Goal: Transaction & Acquisition: Purchase product/service

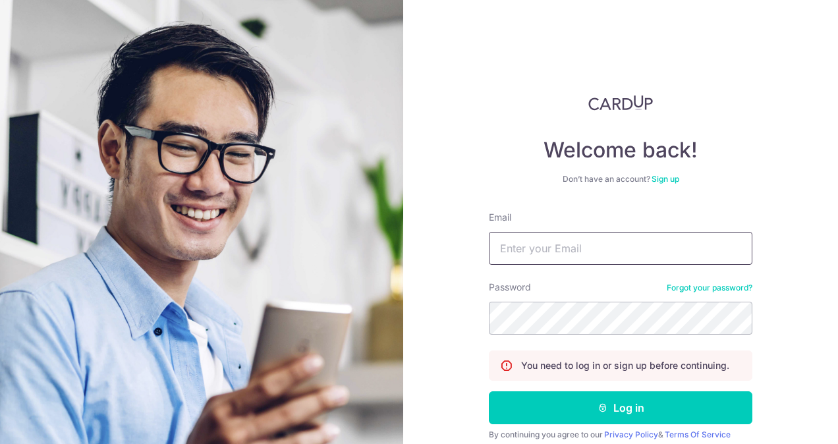
click at [607, 246] on input "Email" at bounding box center [620, 248] width 263 height 33
type input "carlo.alejano22@gmail.com"
click at [489, 391] on button "Log in" at bounding box center [620, 407] width 263 height 33
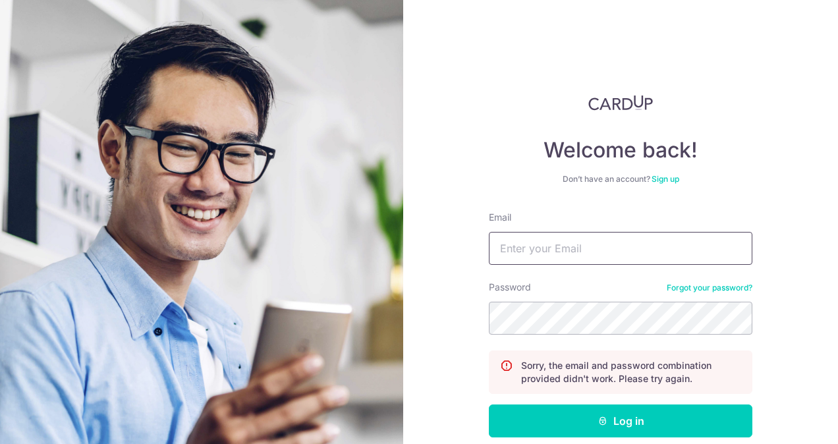
click at [624, 240] on input "Email" at bounding box center [620, 248] width 263 height 33
type input "[EMAIL_ADDRESS][DOMAIN_NAME]"
click at [489, 404] on button "Log in" at bounding box center [620, 420] width 263 height 33
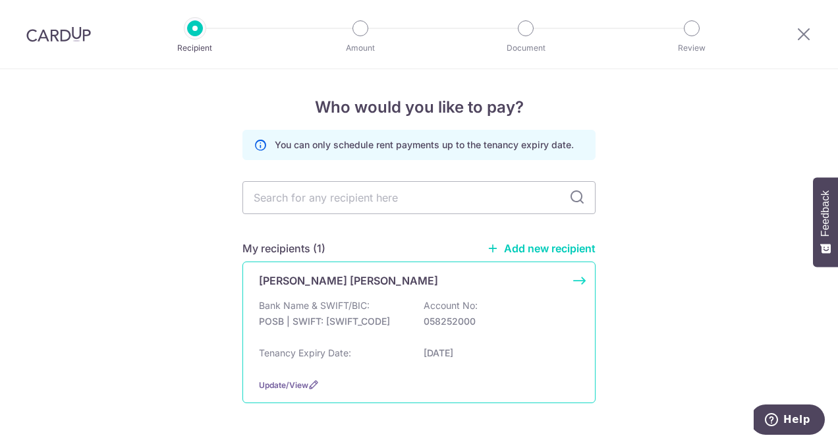
click at [315, 300] on p "Bank Name & SWIFT/BIC:" at bounding box center [314, 305] width 111 height 13
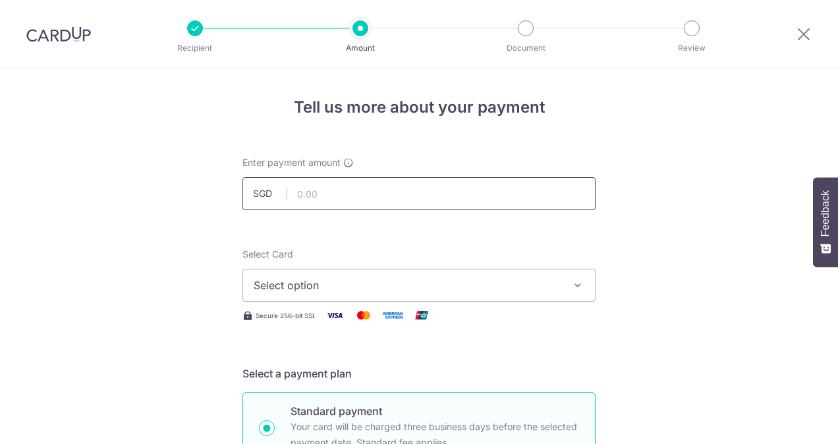
click at [317, 188] on input "text" at bounding box center [418, 193] width 353 height 33
type input "1,500.00"
type input "02/09/2025"
type input "Rent Payment for Carlo and Janiel"
type input "SAVERENT179"
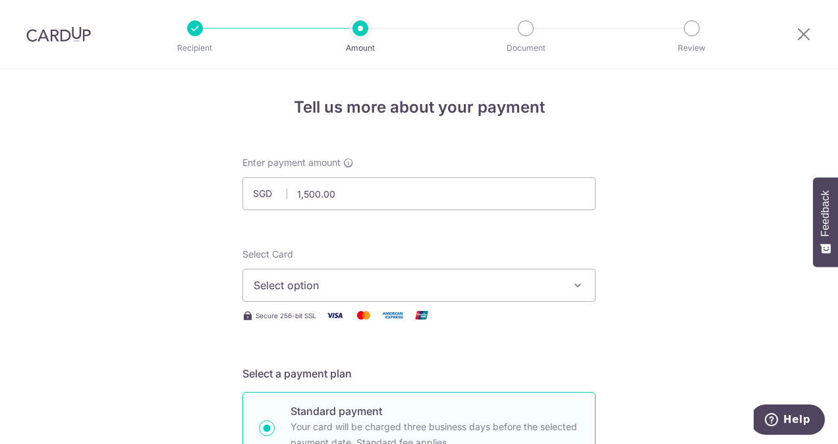
type input "1,500.00"
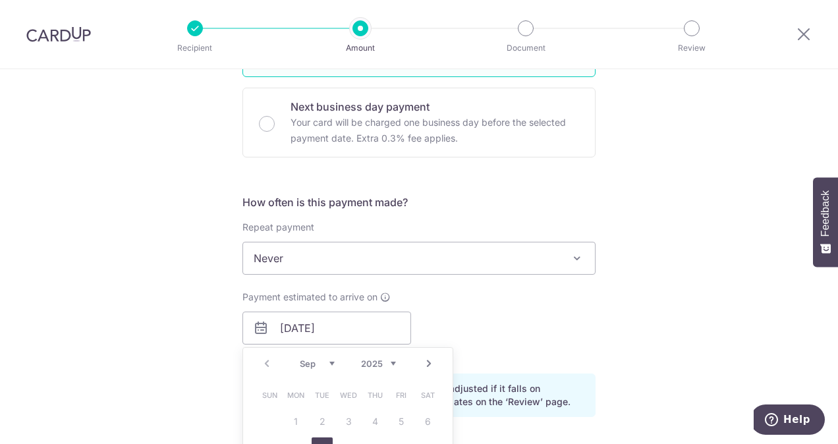
click at [303, 255] on span "Never" at bounding box center [419, 258] width 352 height 32
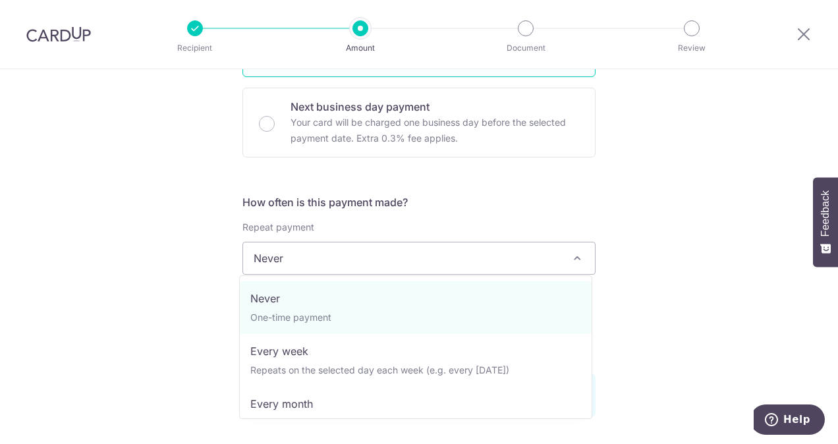
drag, startPoint x: 271, startPoint y: 307, endPoint x: 273, endPoint y: 300, distance: 6.7
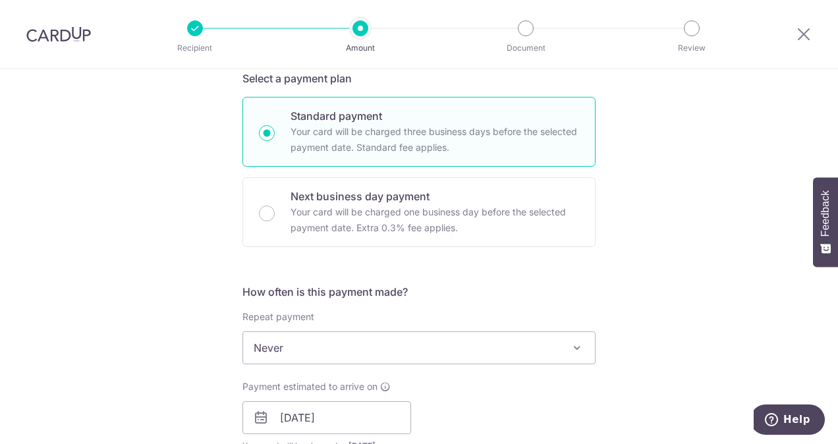
scroll to position [187, 0]
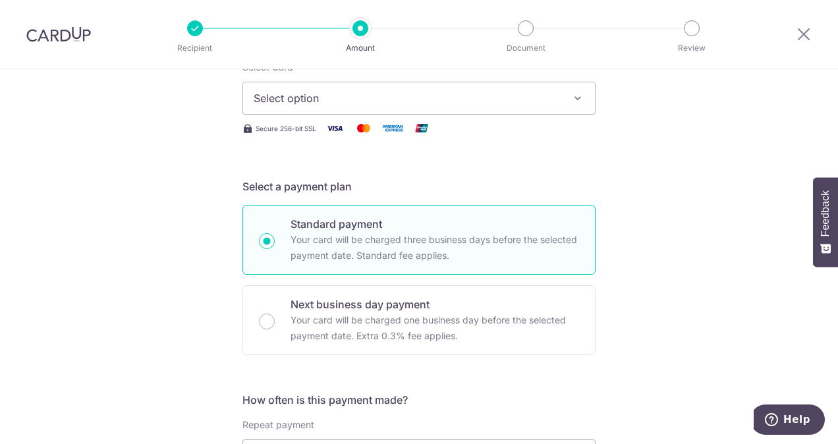
drag, startPoint x: 265, startPoint y: 320, endPoint x: 204, endPoint y: 303, distance: 63.0
click at [264, 319] on input "Next business day payment Your card will be charged one business day before the…" at bounding box center [267, 322] width 16 height 16
radio input "true"
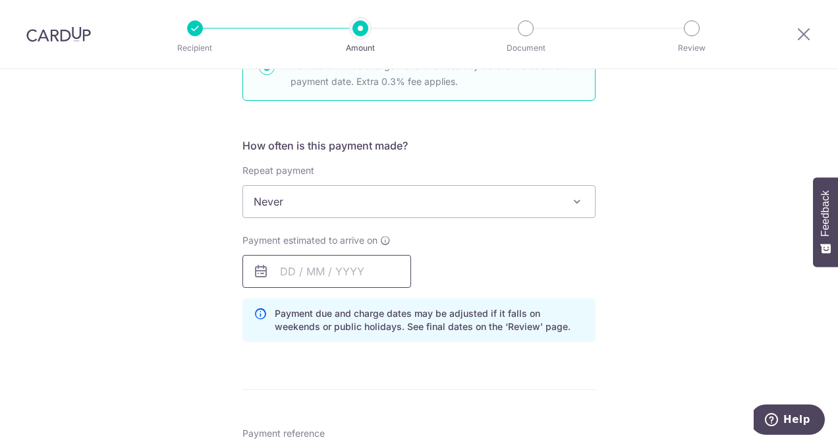
scroll to position [461, 0]
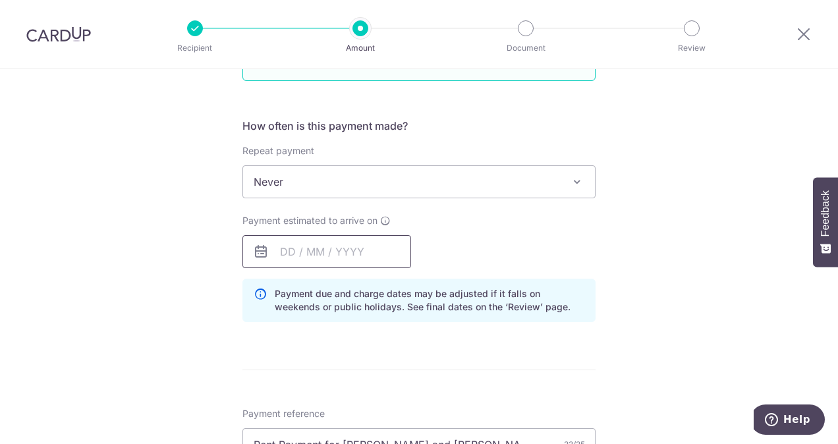
drag, startPoint x: 252, startPoint y: 262, endPoint x: 260, endPoint y: 260, distance: 8.3
click at [260, 260] on input "text" at bounding box center [326, 251] width 169 height 33
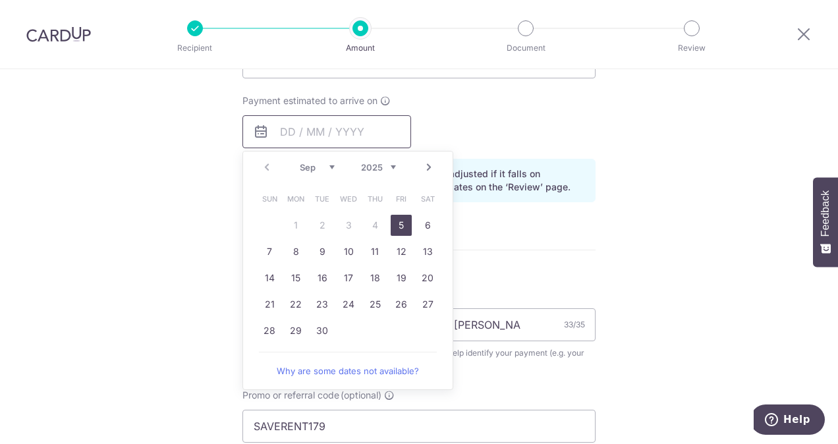
scroll to position [659, 0]
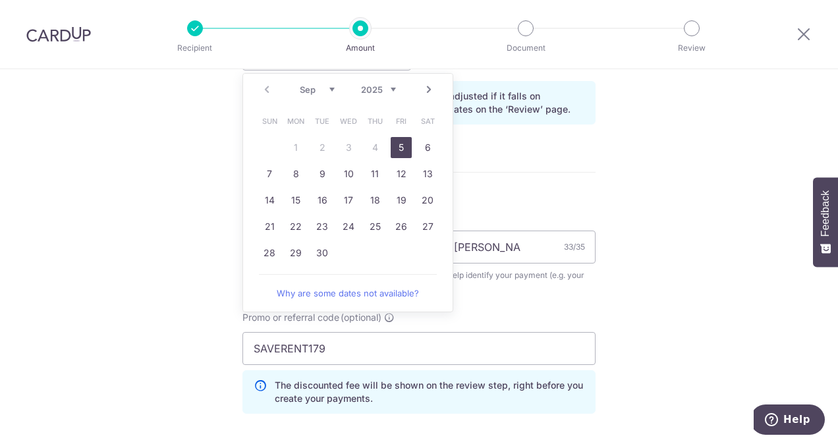
click at [397, 147] on link "5" at bounding box center [401, 147] width 21 height 21
type input "05/09/2025"
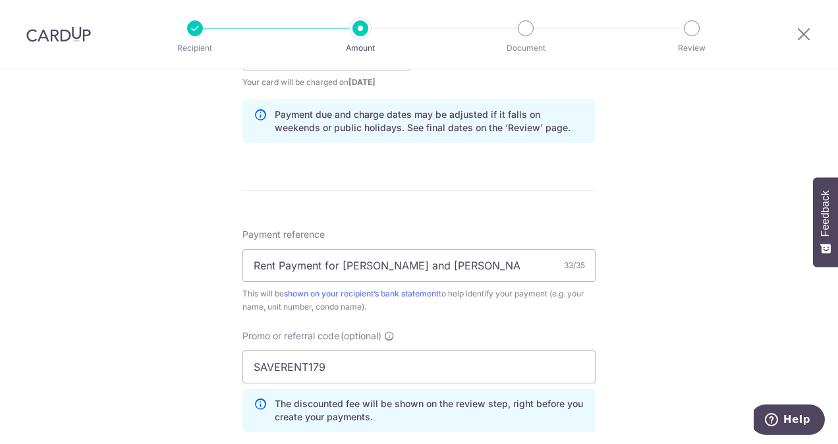
click at [697, 180] on div "Tell us more about your payment Enter payment amount SGD 1,500.00 1500.00 Selec…" at bounding box center [419, 94] width 838 height 1369
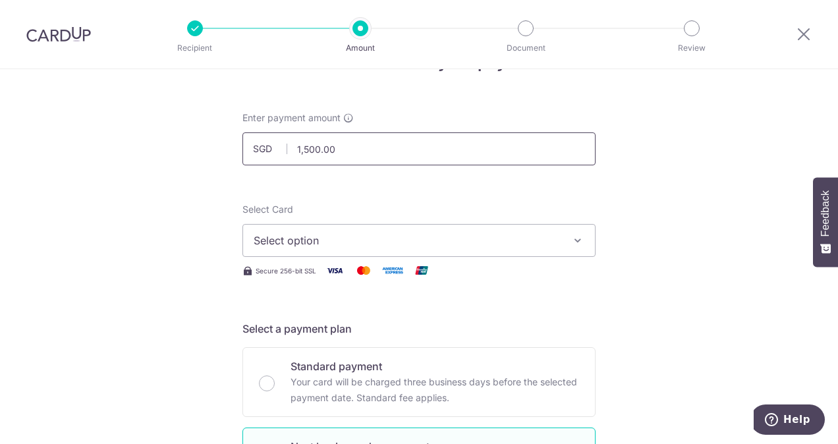
scroll to position [0, 0]
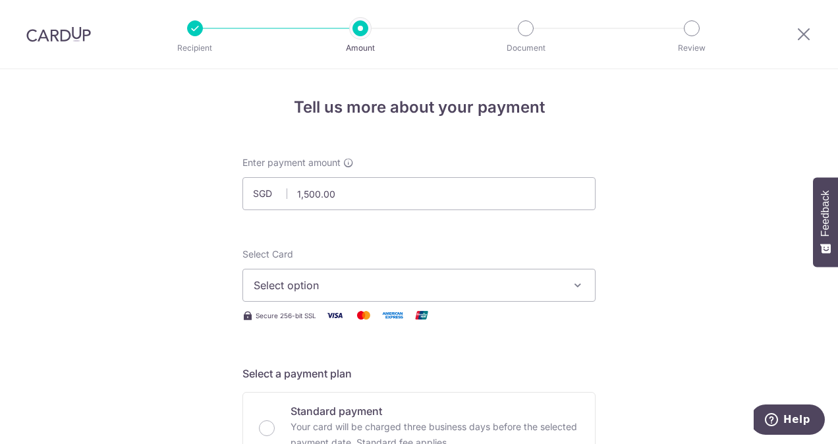
click at [332, 284] on span "Select option" at bounding box center [407, 285] width 307 height 16
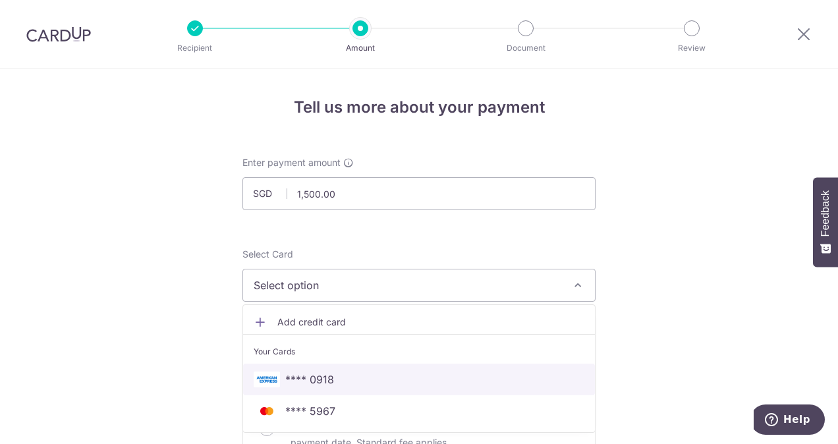
drag, startPoint x: 292, startPoint y: 373, endPoint x: 176, endPoint y: 344, distance: 120.0
click at [292, 373] on span "**** 0918" at bounding box center [309, 379] width 49 height 16
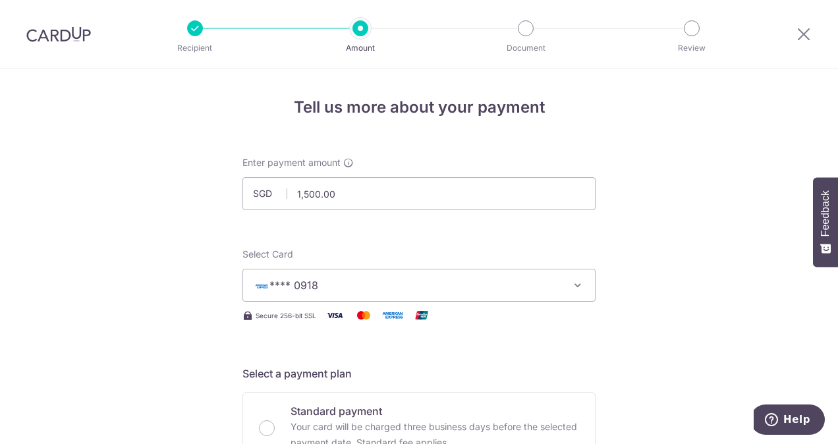
drag, startPoint x: 148, startPoint y: 333, endPoint x: 148, endPoint y: 300, distance: 32.9
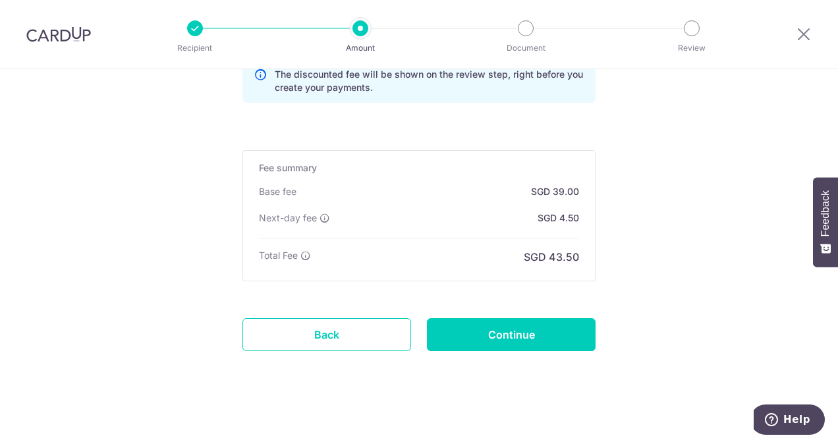
scroll to position [990, 0]
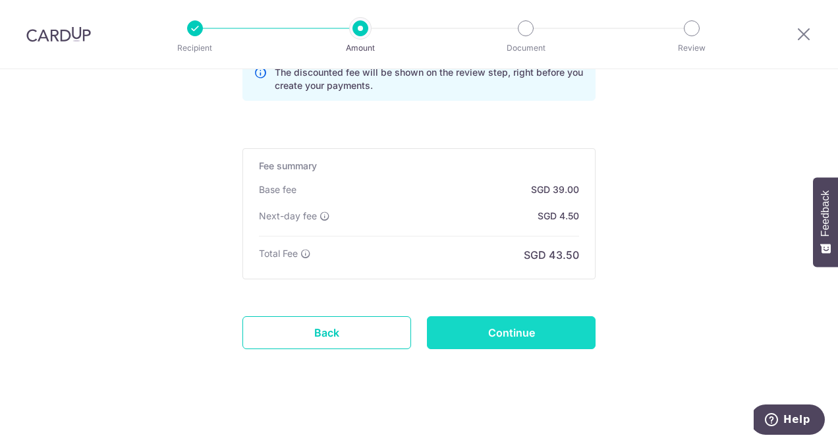
click at [489, 316] on input "Continue" at bounding box center [511, 332] width 169 height 33
type input "Create Schedule"
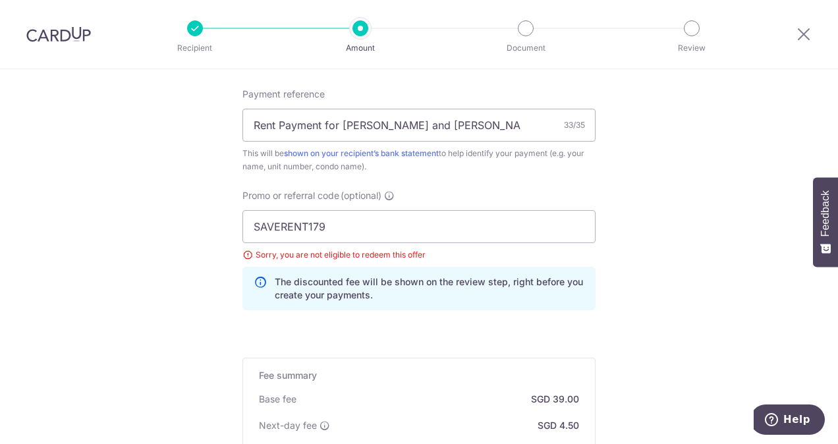
scroll to position [779, 0]
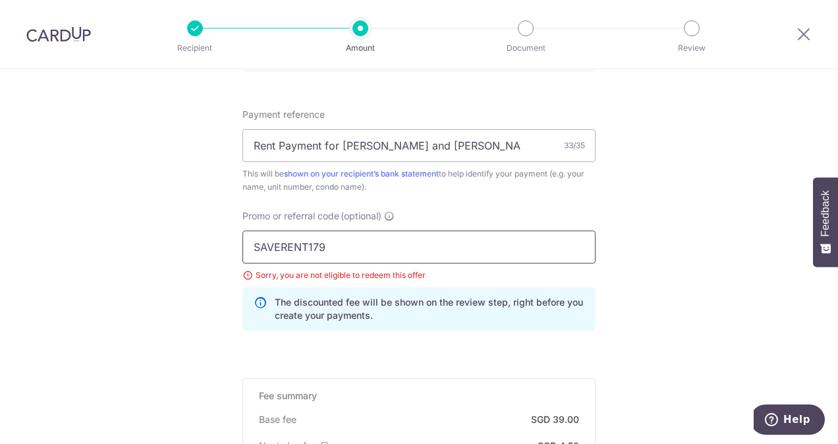
drag, startPoint x: 343, startPoint y: 237, endPoint x: 121, endPoint y: 234, distance: 221.3
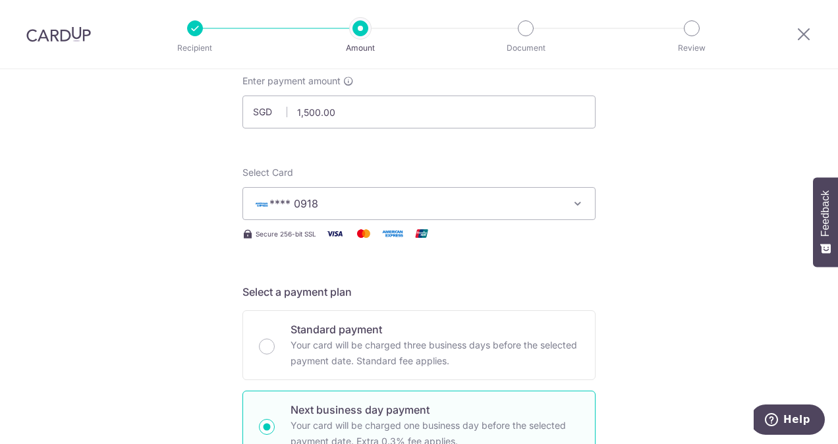
scroll to position [329, 0]
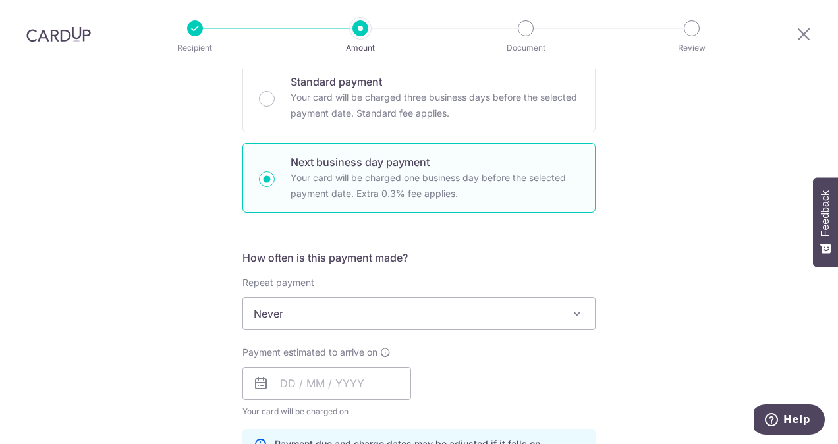
click at [257, 380] on icon at bounding box center [261, 383] width 16 height 16
click at [279, 381] on input "text" at bounding box center [326, 383] width 169 height 33
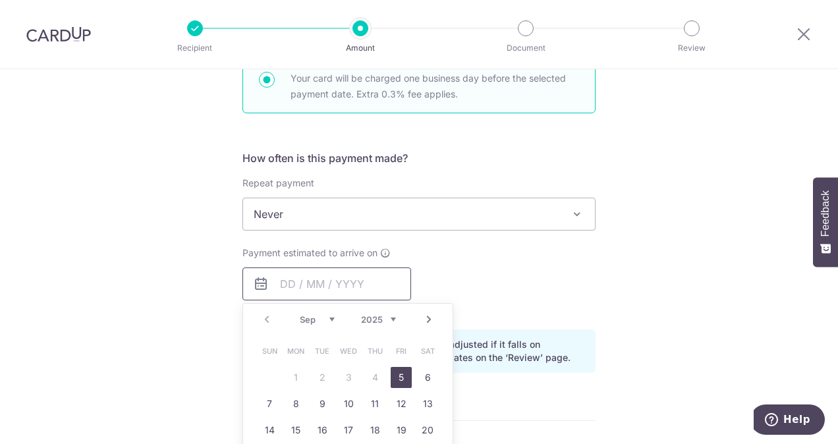
scroll to position [527, 0]
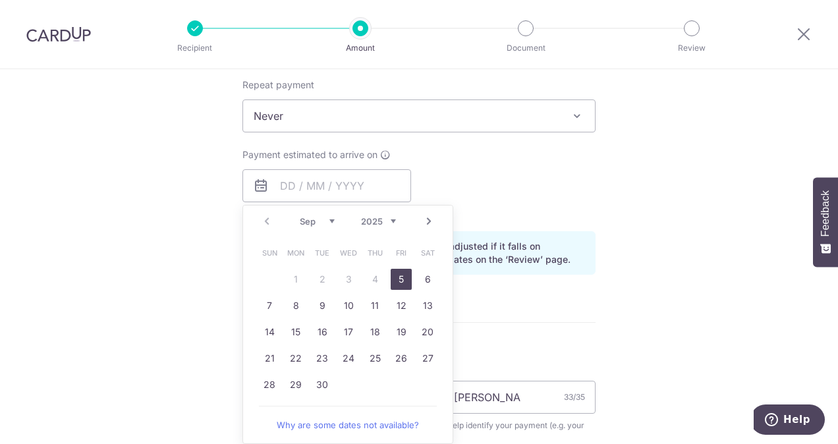
click at [404, 275] on link "5" at bounding box center [401, 279] width 21 height 21
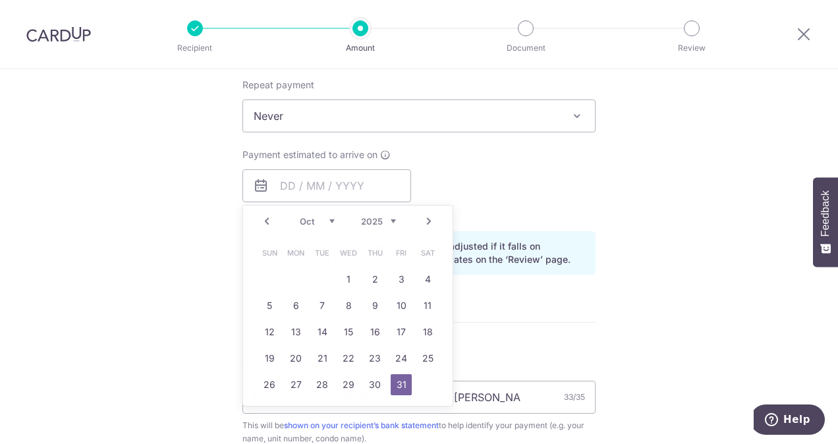
type input "05/09/2025"
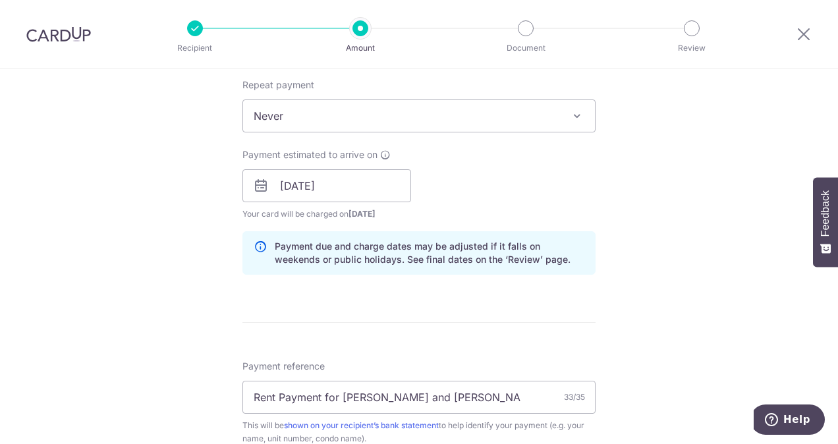
click at [622, 178] on div "Tell us more about your payment Enter payment amount SGD 1,500.00 1500.00 Selec…" at bounding box center [419, 206] width 838 height 1328
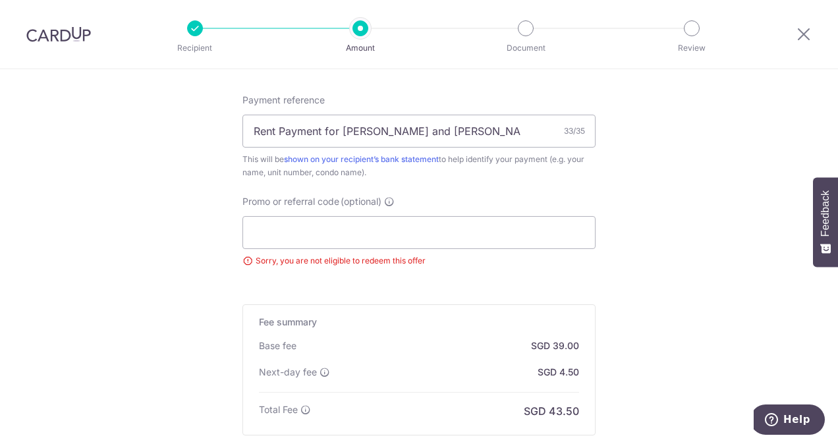
scroll to position [922, 0]
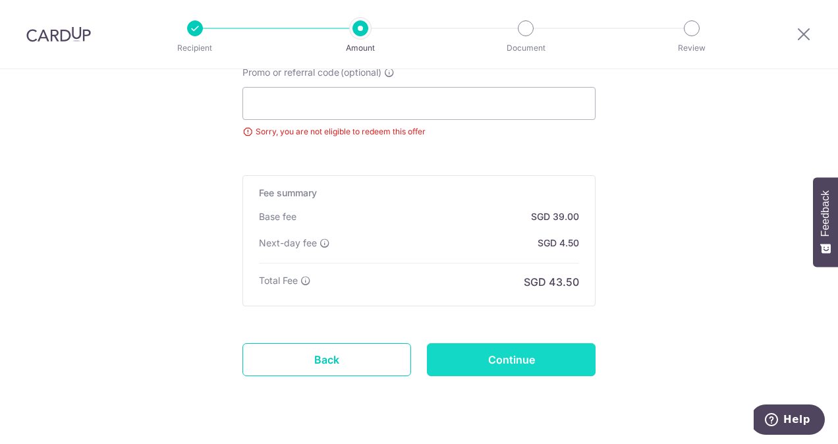
click at [507, 353] on input "Continue" at bounding box center [511, 359] width 169 height 33
type input "Update Schedule"
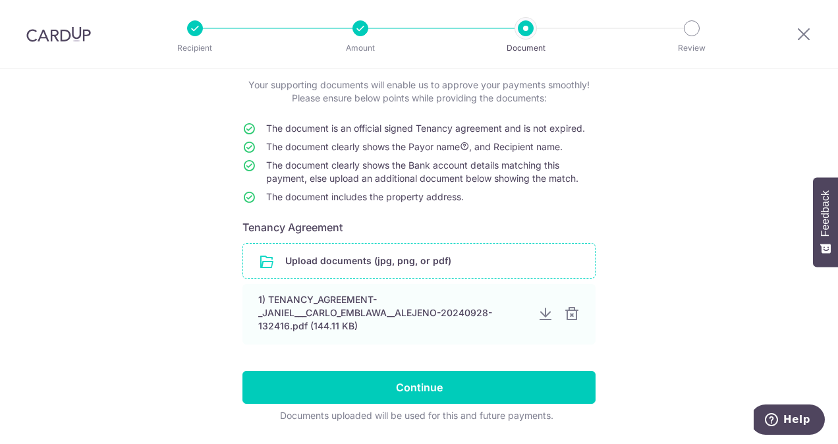
scroll to position [117, 0]
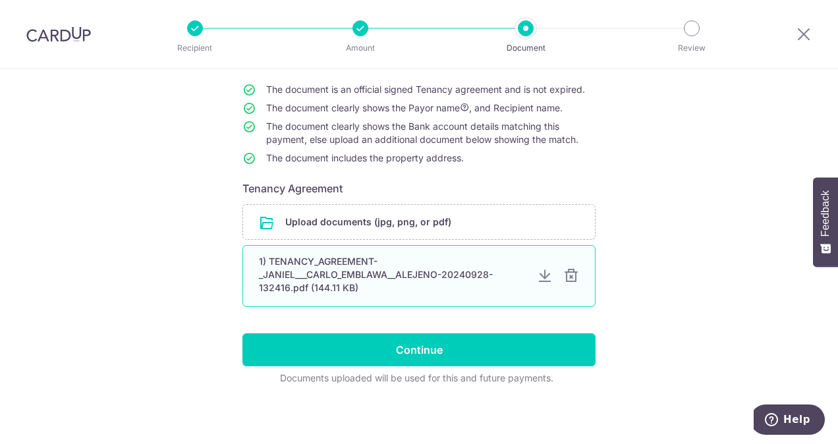
click at [414, 260] on div "1) TENANCY_AGREEMENT-_JANIEL___CARLO_EMBLAWA__ALEJENO-20240928-132416.pdf (144.…" at bounding box center [392, 275] width 267 height 40
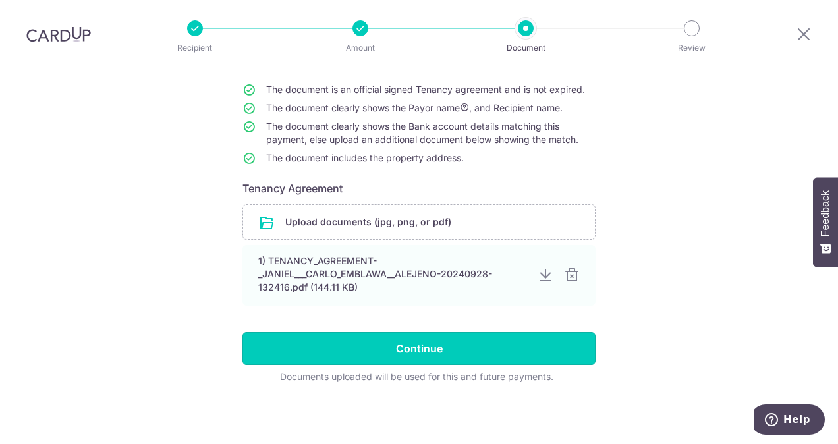
click at [424, 338] on input "Continue" at bounding box center [418, 348] width 353 height 33
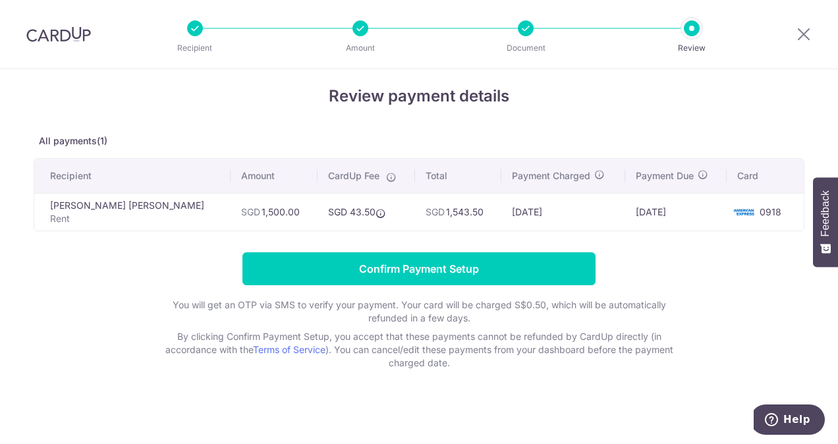
scroll to position [13, 0]
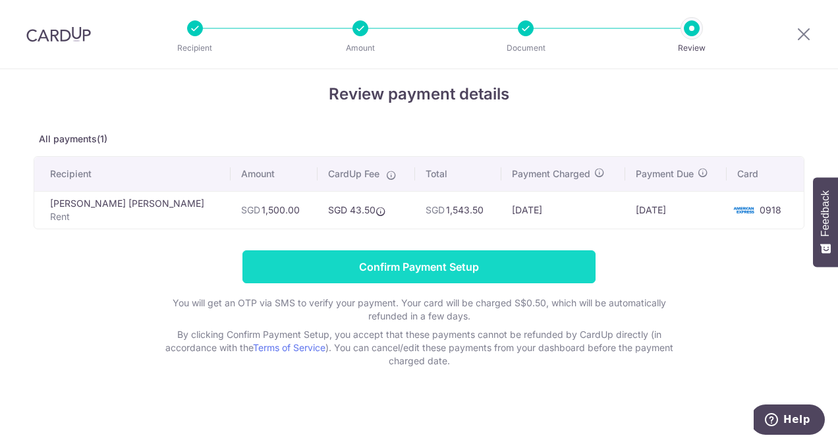
click at [362, 265] on input "Confirm Payment Setup" at bounding box center [418, 266] width 353 height 33
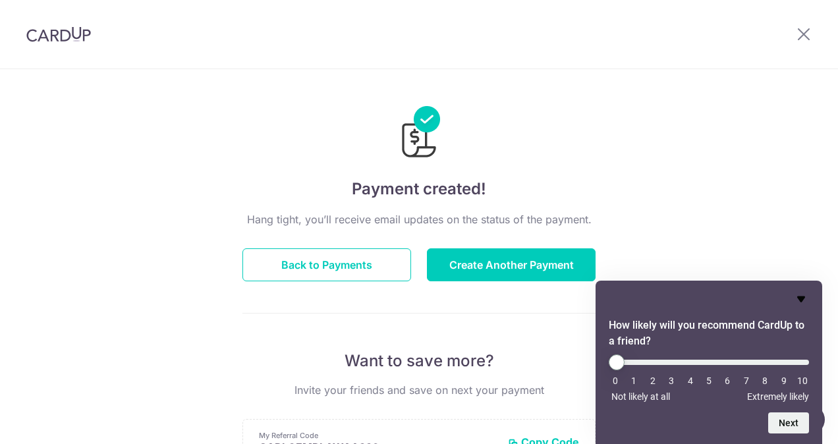
click at [807, 302] on icon "Hide survey" at bounding box center [801, 299] width 16 height 16
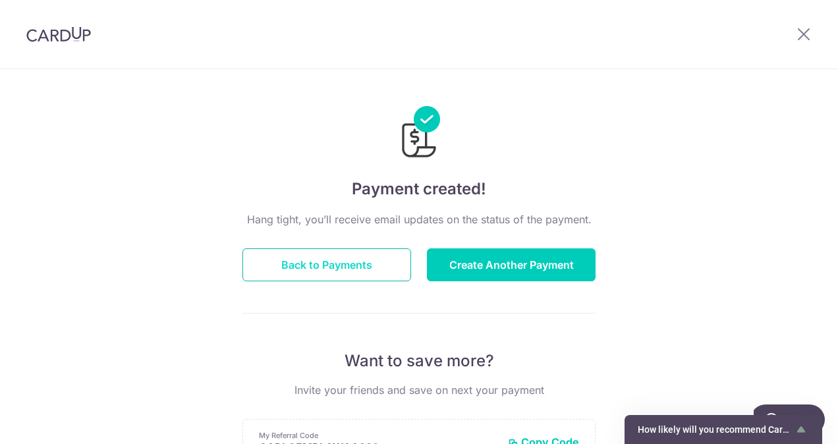
click at [362, 269] on button "Back to Payments" at bounding box center [326, 264] width 169 height 33
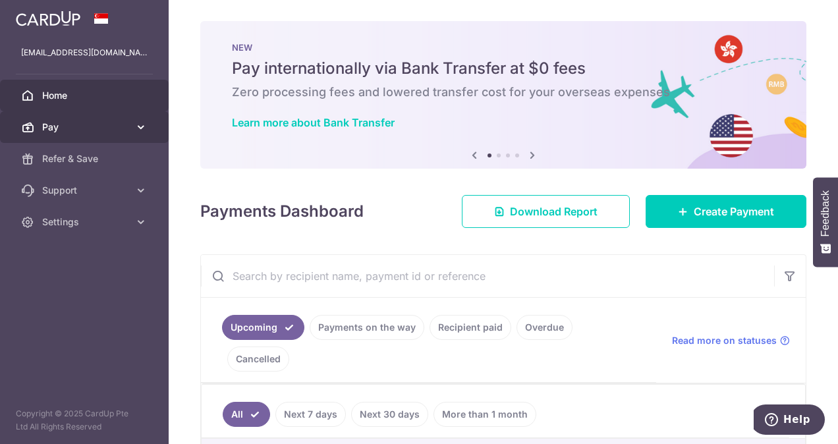
click at [86, 125] on span "Pay" at bounding box center [85, 127] width 87 height 13
click at [113, 129] on span "Pay" at bounding box center [85, 127] width 87 height 13
